Goal: Check status

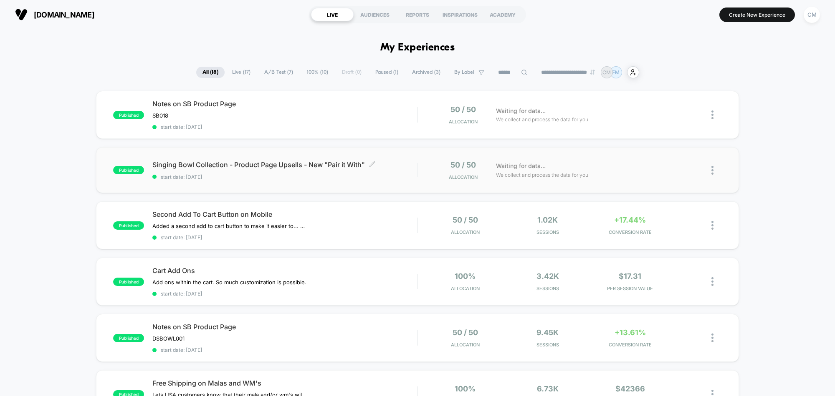
click at [402, 174] on span "start date: [DATE]" at bounding box center [284, 177] width 265 height 6
